Goal: Information Seeking & Learning: Learn about a topic

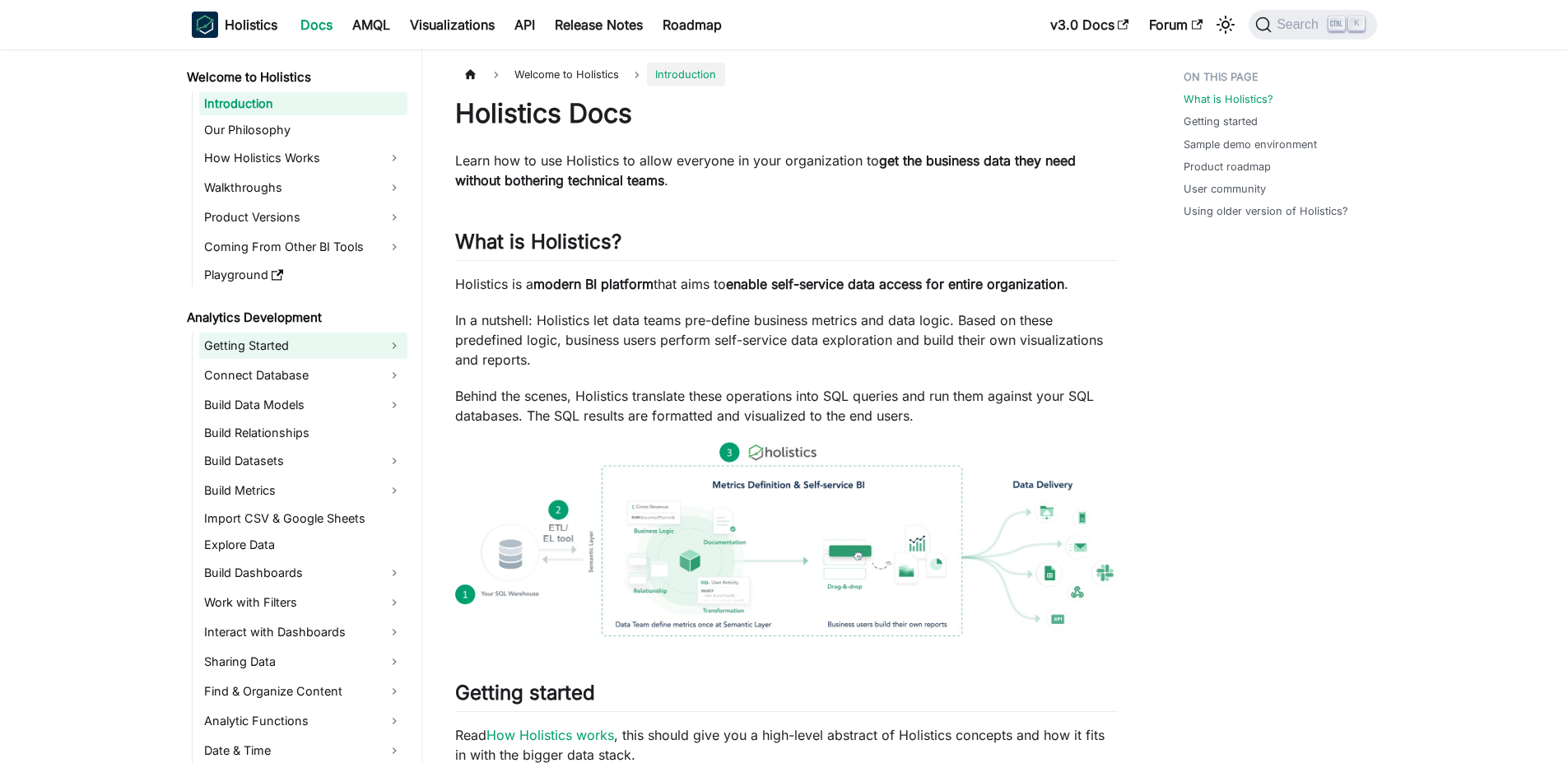
click at [248, 348] on link "Getting Started" at bounding box center [303, 346] width 208 height 26
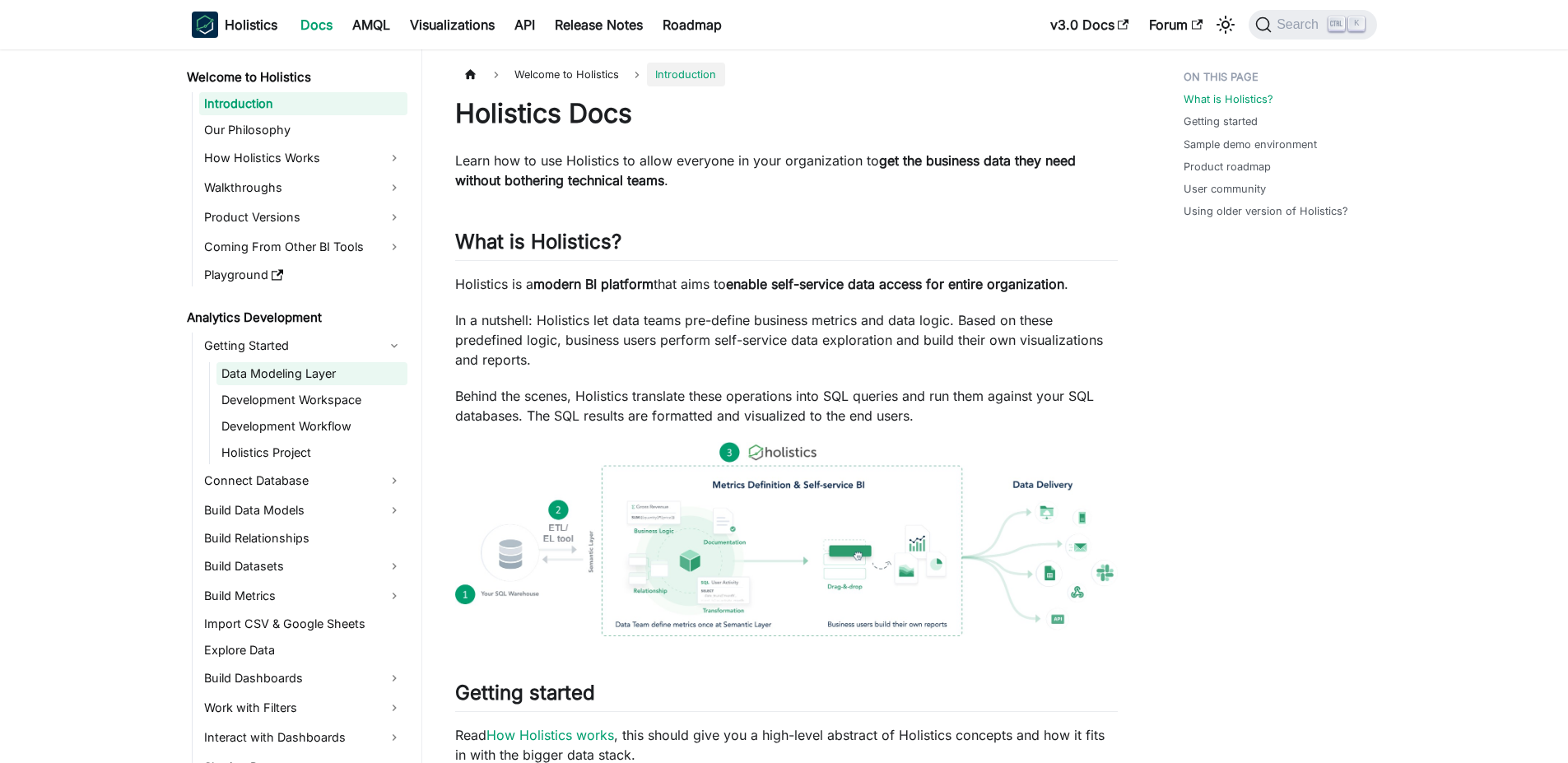
click at [255, 378] on link "Data Modeling Layer" at bounding box center [312, 373] width 191 height 23
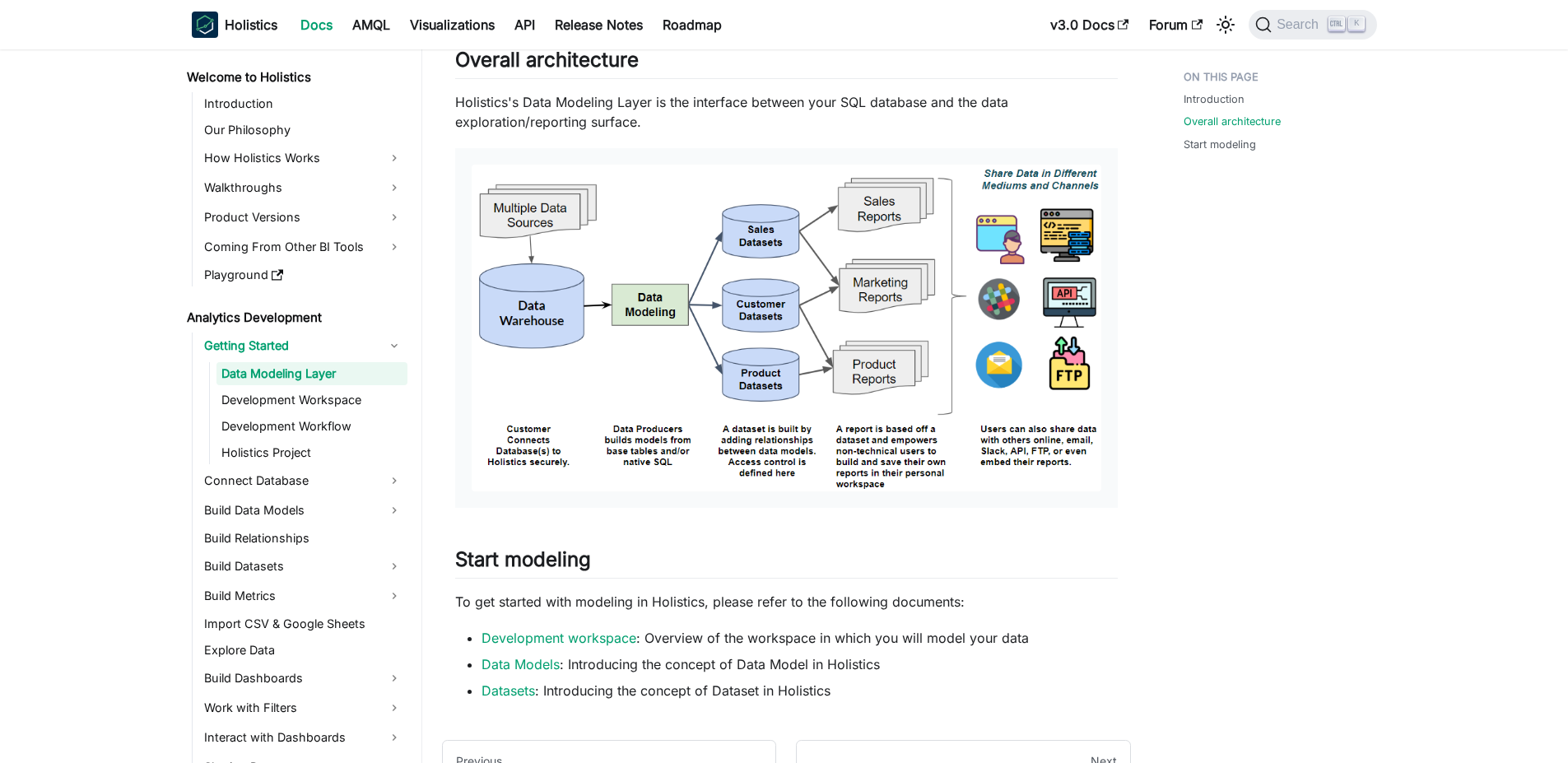
scroll to position [925, 0]
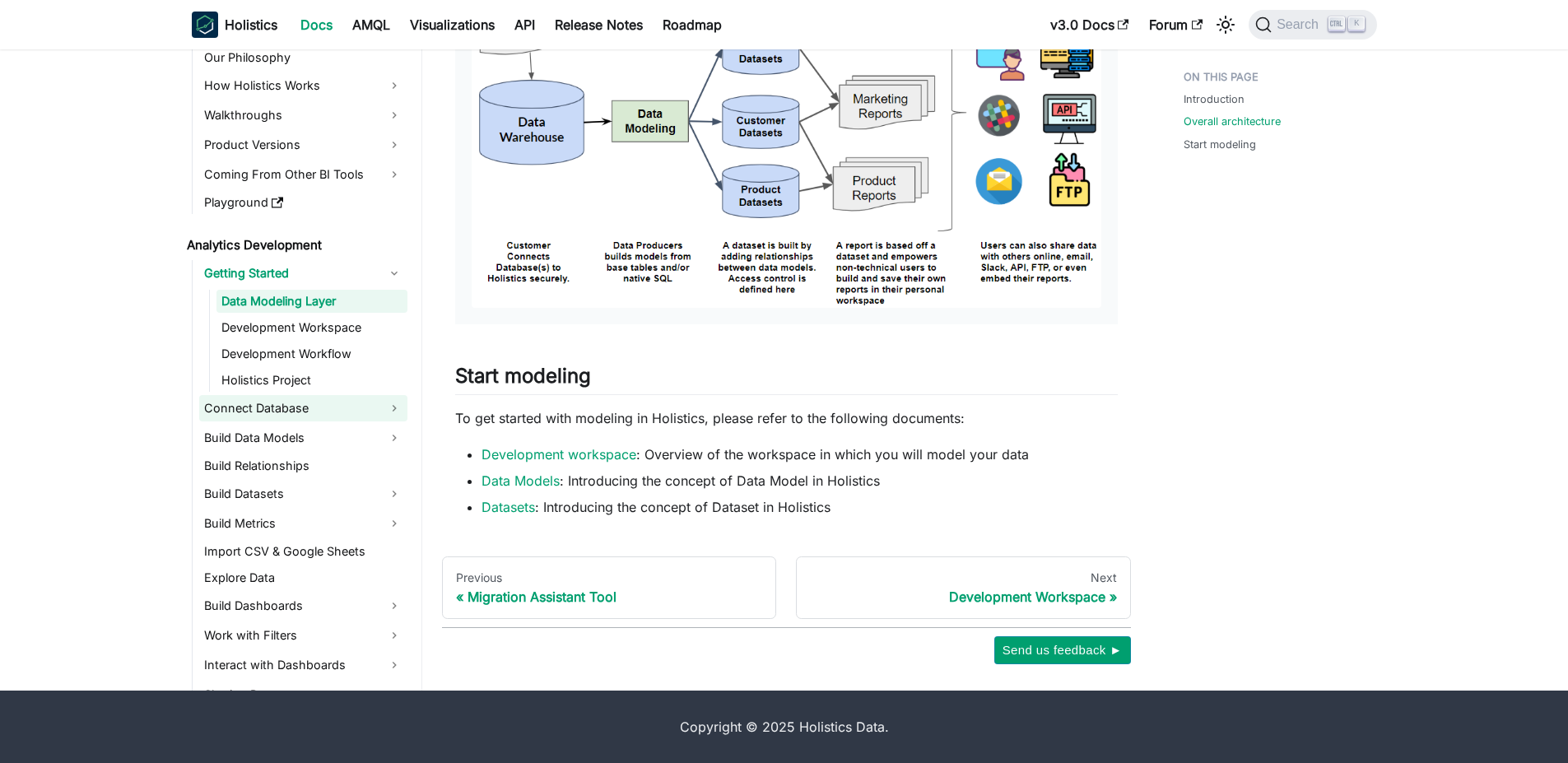
click at [361, 414] on link "Connect Database" at bounding box center [303, 408] width 208 height 26
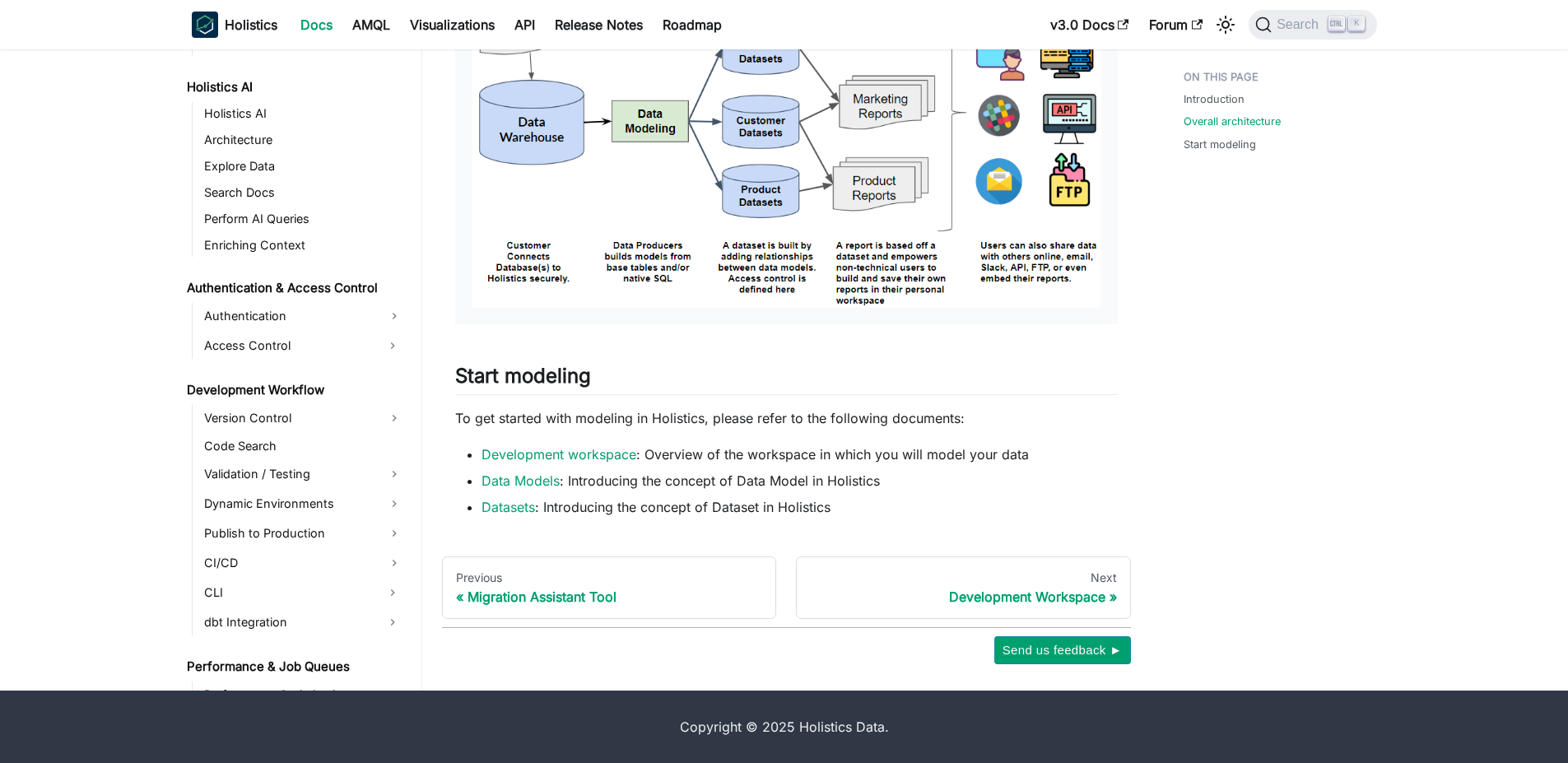
scroll to position [1037, 0]
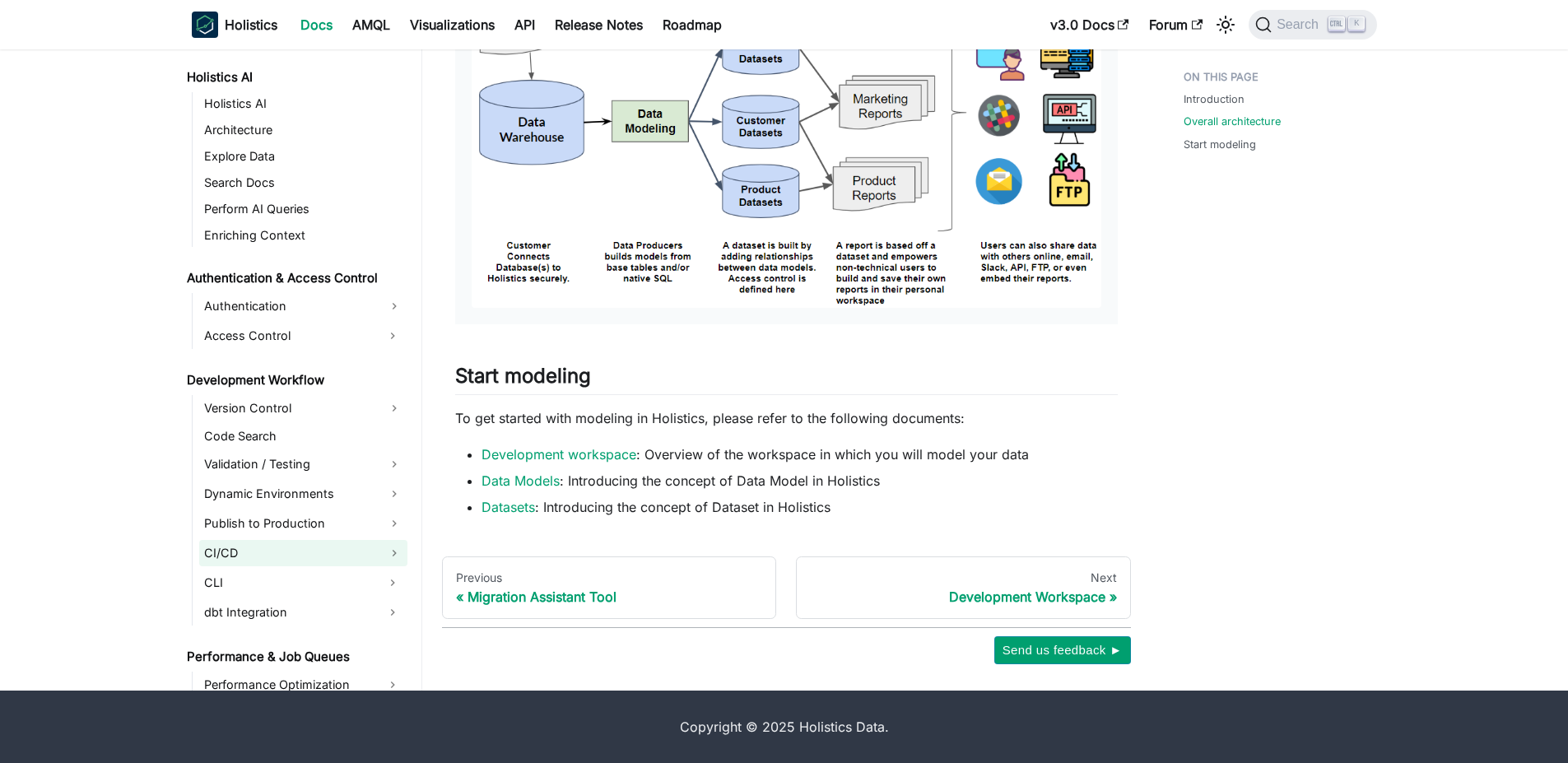
click at [238, 557] on link "CI/CD" at bounding box center [303, 553] width 208 height 26
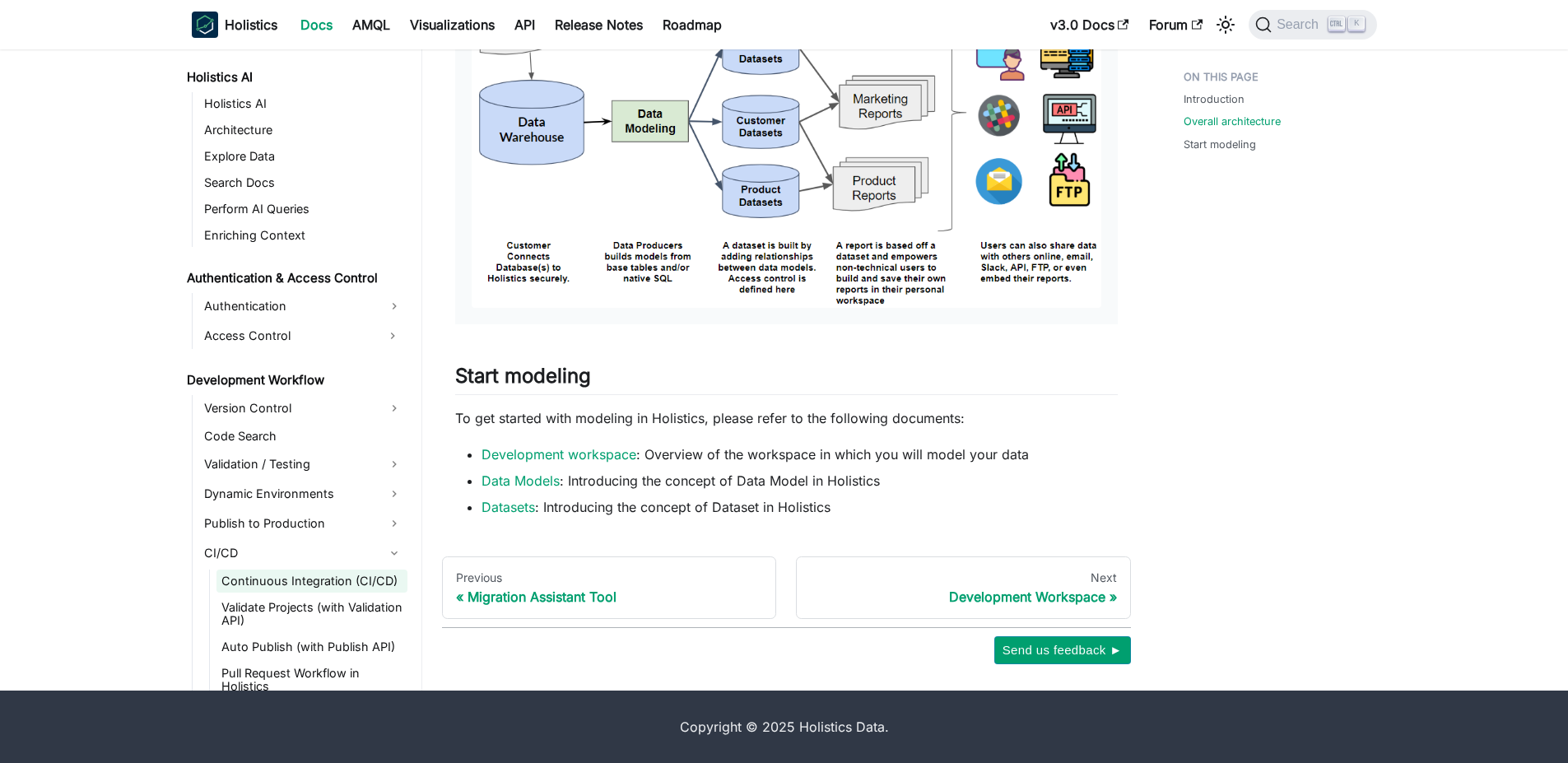
click at [270, 589] on link "Continuous Integration (CI/CD)" at bounding box center [312, 581] width 191 height 23
